Goal: Task Accomplishment & Management: Use online tool/utility

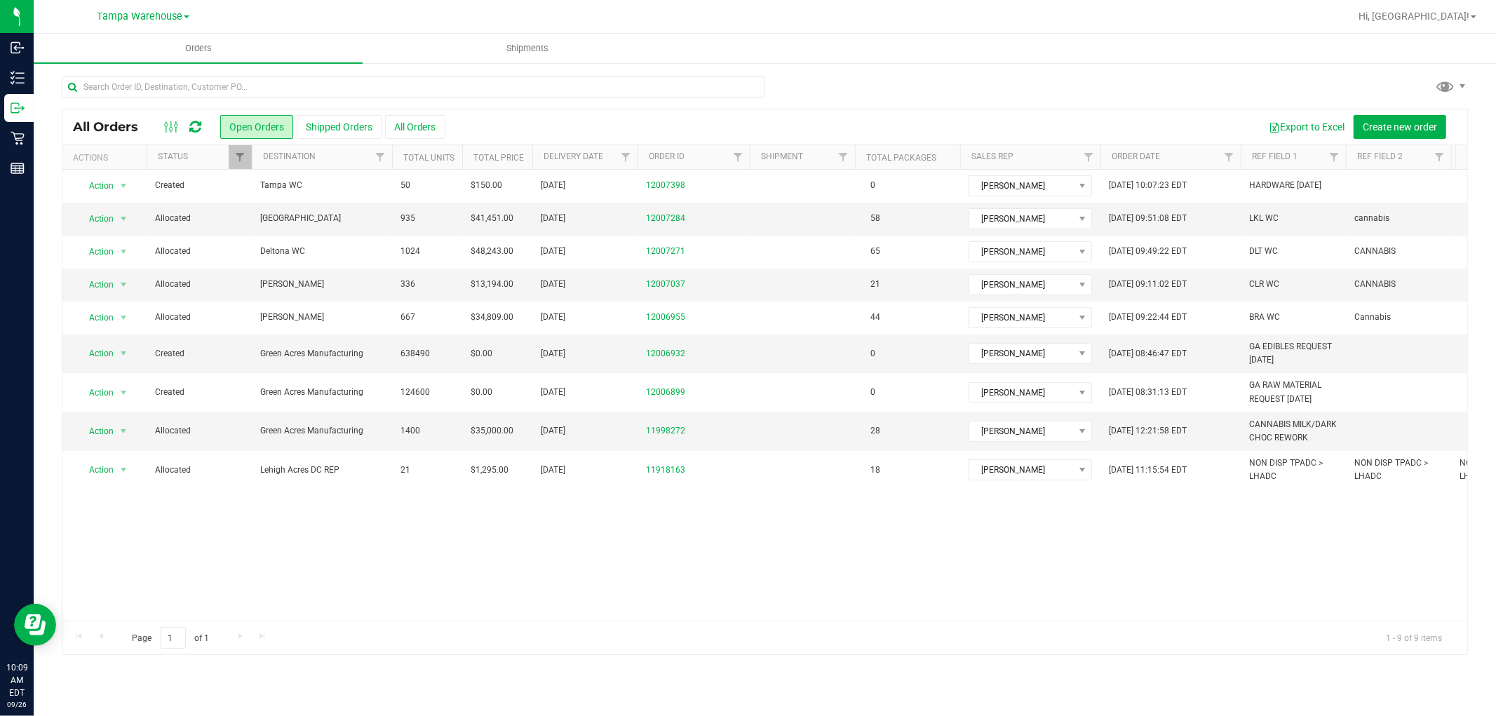
click at [190, 129] on icon at bounding box center [195, 127] width 12 height 14
click at [111, 219] on span "Action" at bounding box center [95, 219] width 38 height 20
click at [134, 428] on li "Print packing list" at bounding box center [129, 427] width 105 height 21
click at [198, 125] on icon at bounding box center [195, 127] width 12 height 14
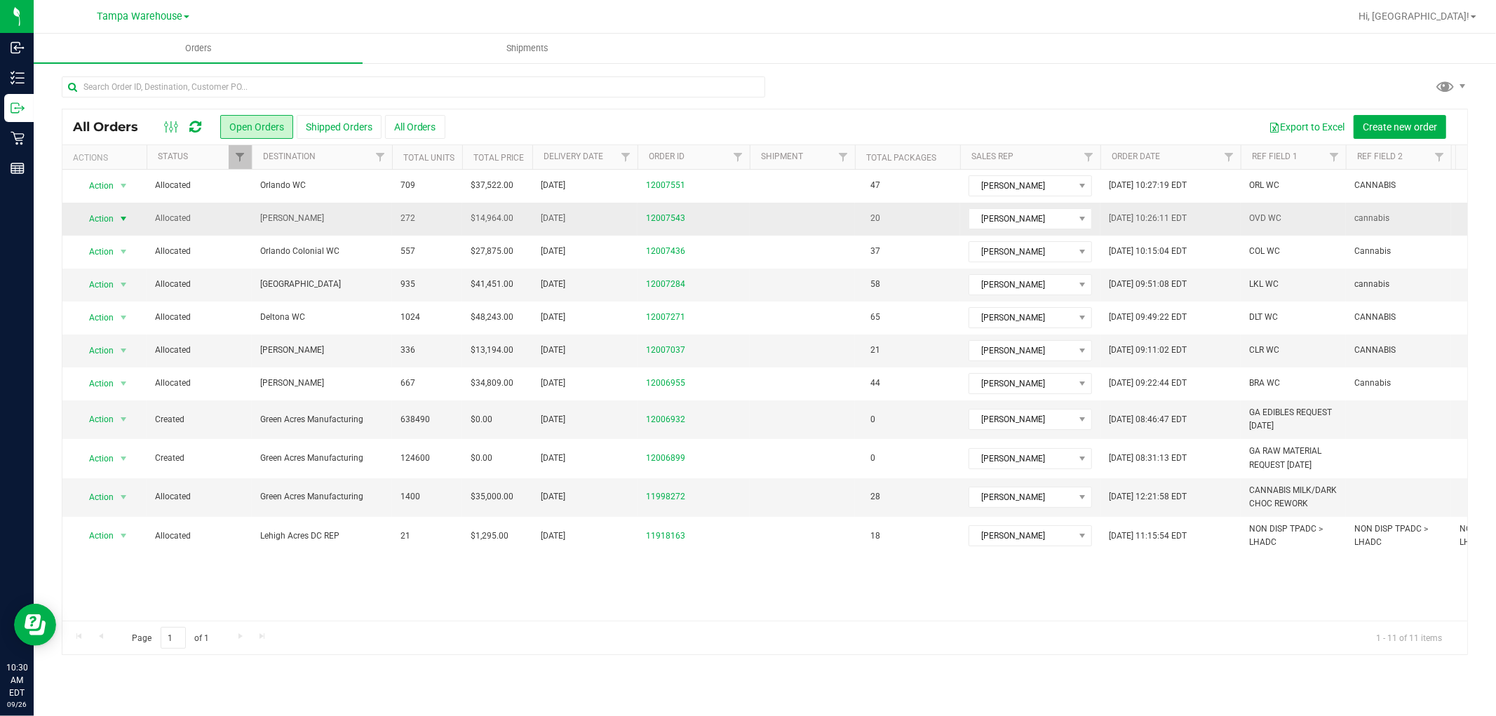
click at [116, 222] on span "select" at bounding box center [124, 219] width 18 height 20
click at [125, 419] on li "Print packing list" at bounding box center [129, 427] width 105 height 21
click at [195, 123] on icon at bounding box center [195, 127] width 12 height 14
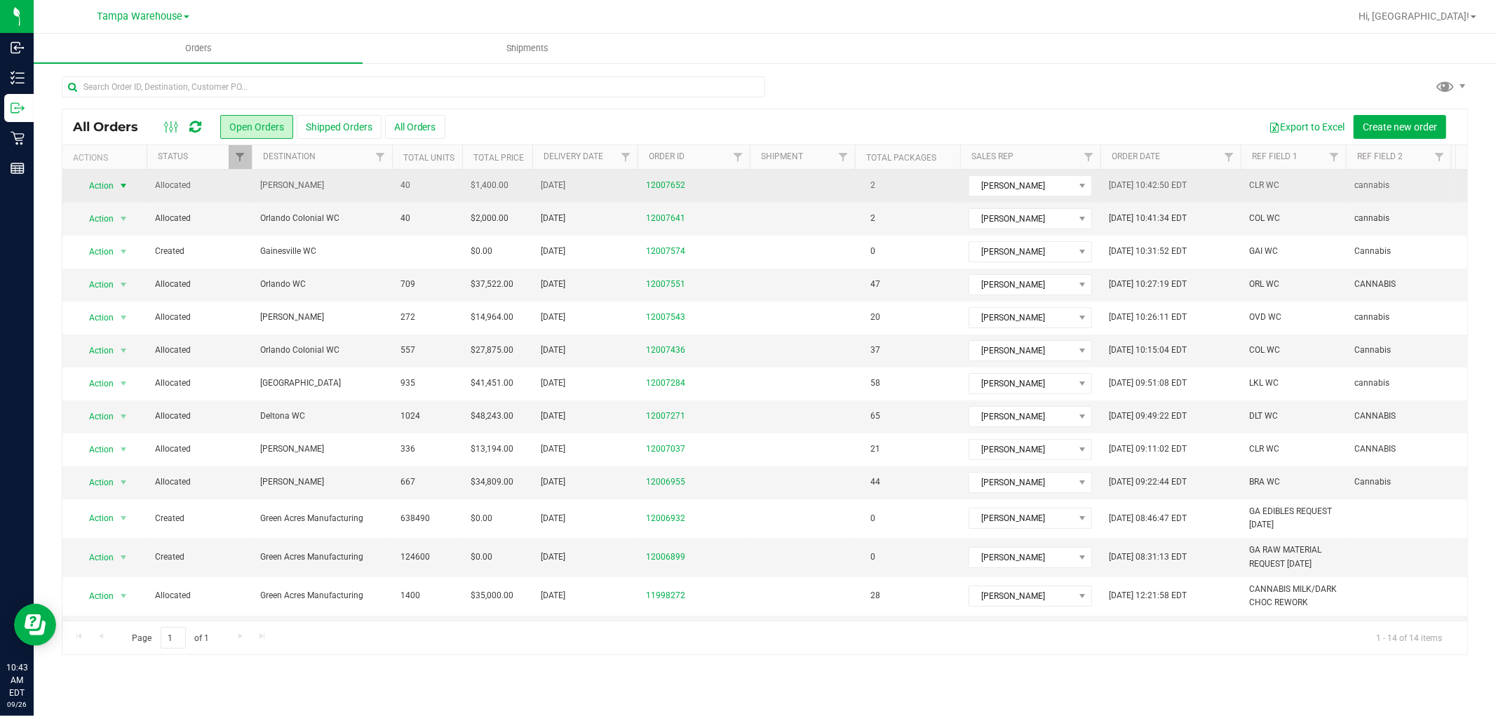
click at [113, 188] on span "Action" at bounding box center [95, 186] width 38 height 20
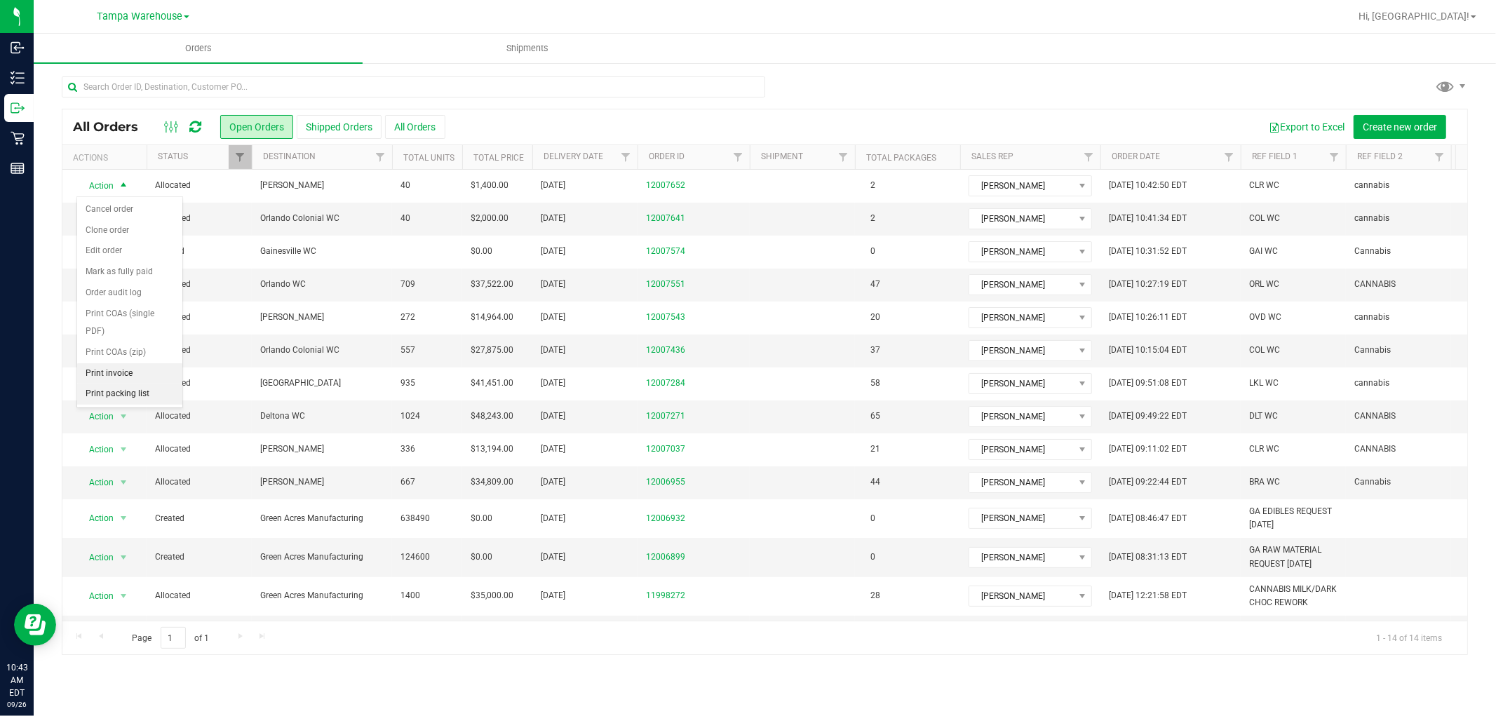
click at [108, 384] on li "Print packing list" at bounding box center [129, 394] width 105 height 21
click at [113, 222] on span "Action" at bounding box center [95, 219] width 38 height 20
click at [161, 431] on li "Print packing list" at bounding box center [129, 427] width 105 height 21
click at [198, 115] on div "All Orders Open Orders Shipped Orders All Orders Export to Excel Create new ord…" at bounding box center [764, 126] width 1404 height 35
click at [196, 125] on icon at bounding box center [195, 127] width 12 height 14
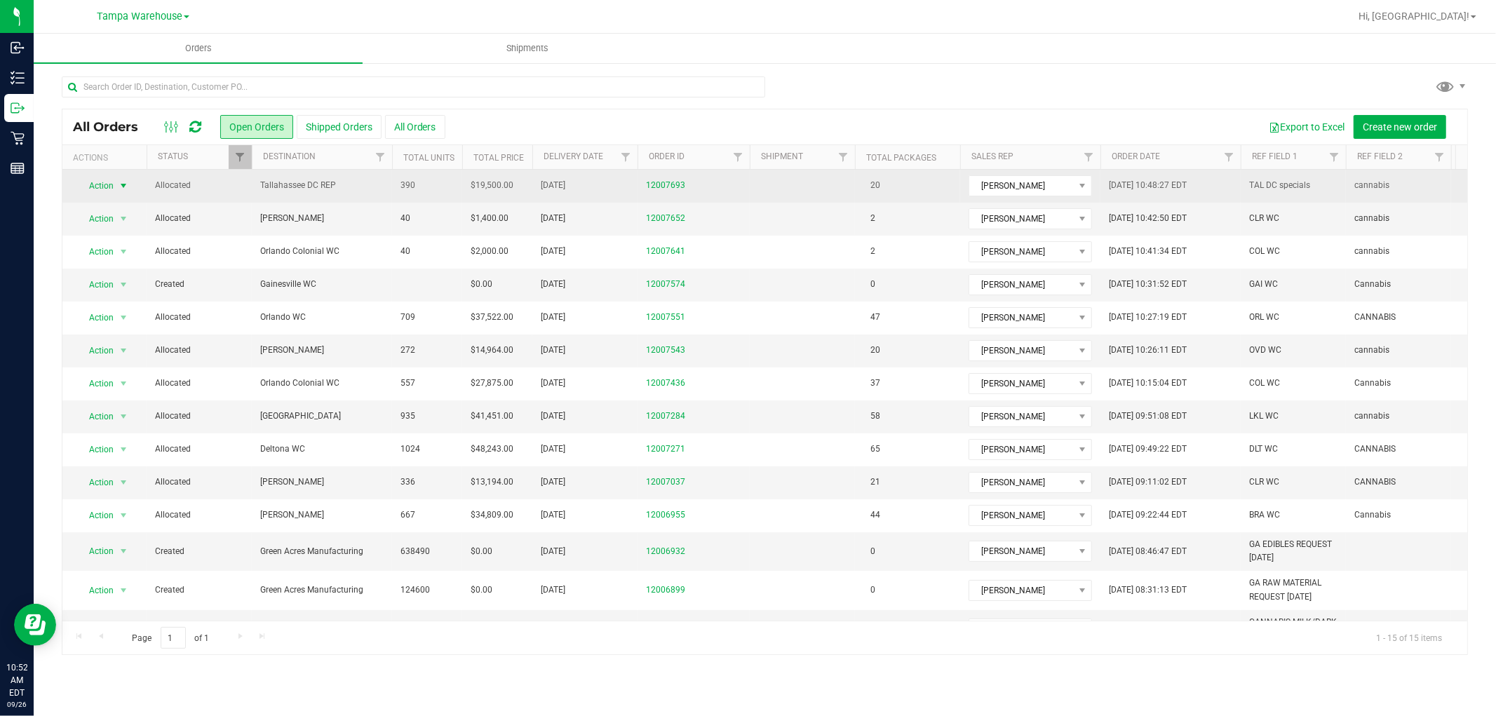
click at [116, 189] on span "select" at bounding box center [124, 186] width 18 height 20
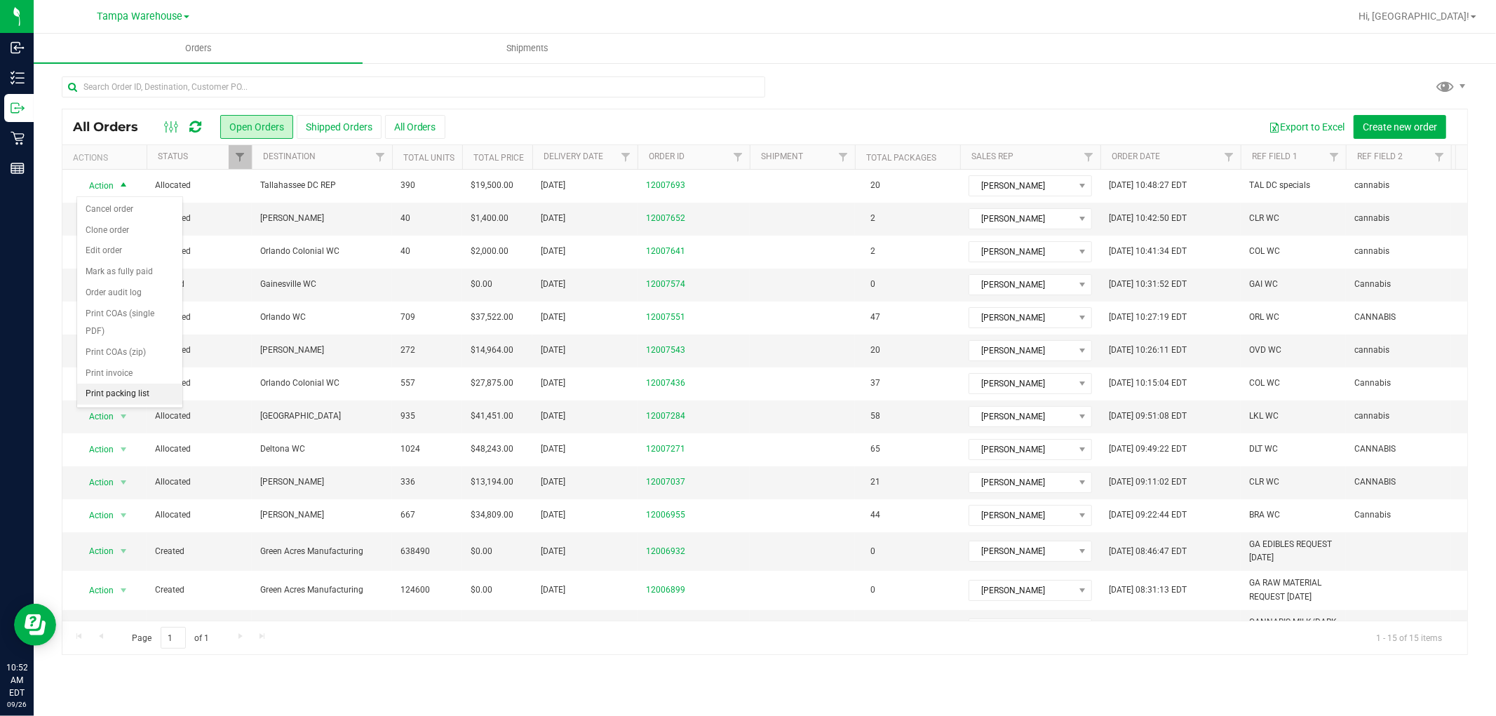
click at [148, 391] on li "Print packing list" at bounding box center [129, 394] width 105 height 21
